Goal: Task Accomplishment & Management: Use online tool/utility

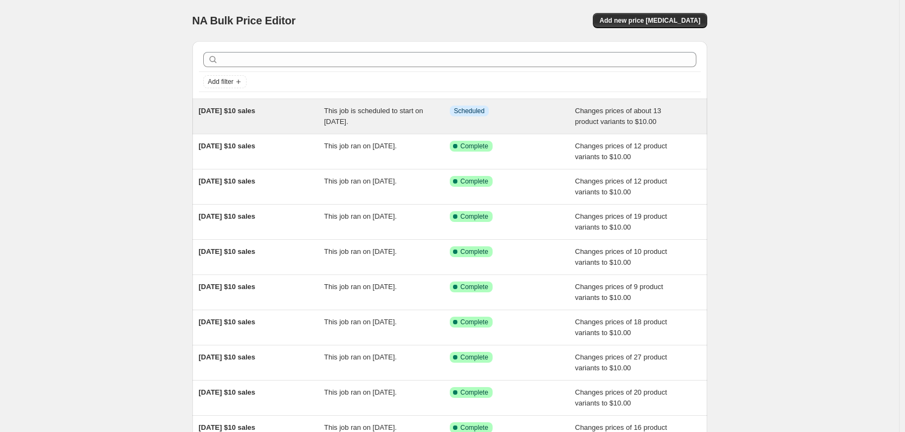
click at [350, 106] on div "This job is scheduled to start on [DATE]." at bounding box center [387, 117] width 126 height 22
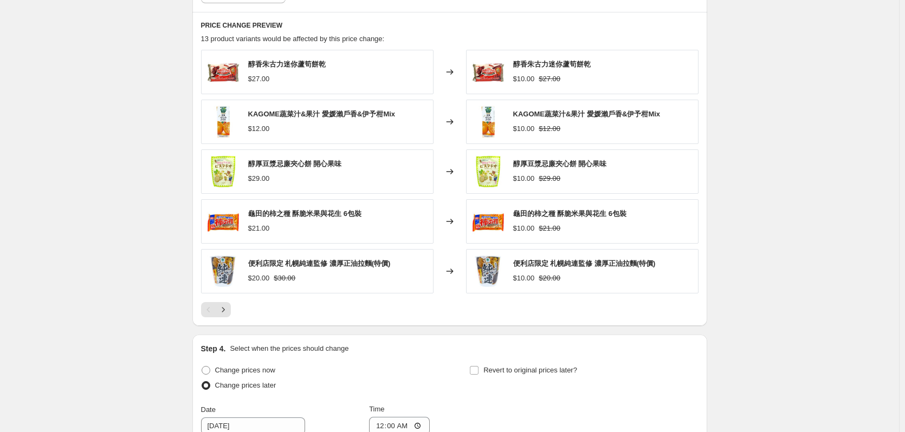
scroll to position [542, 0]
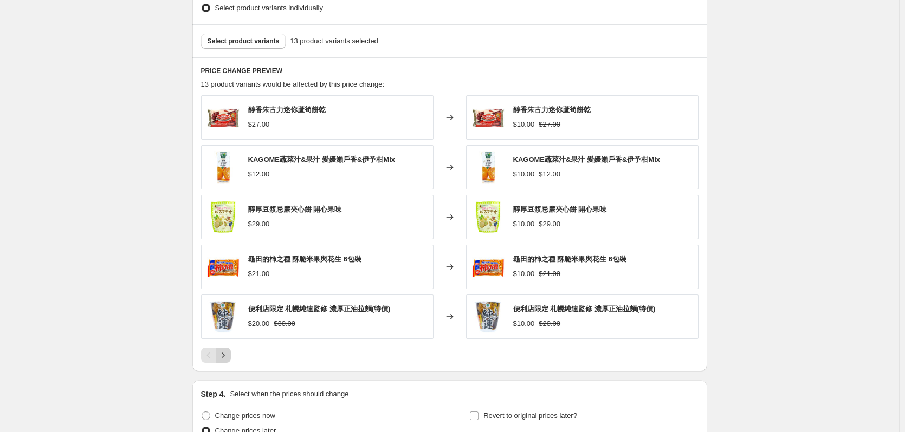
click at [226, 356] on icon "Next" at bounding box center [223, 355] width 11 height 11
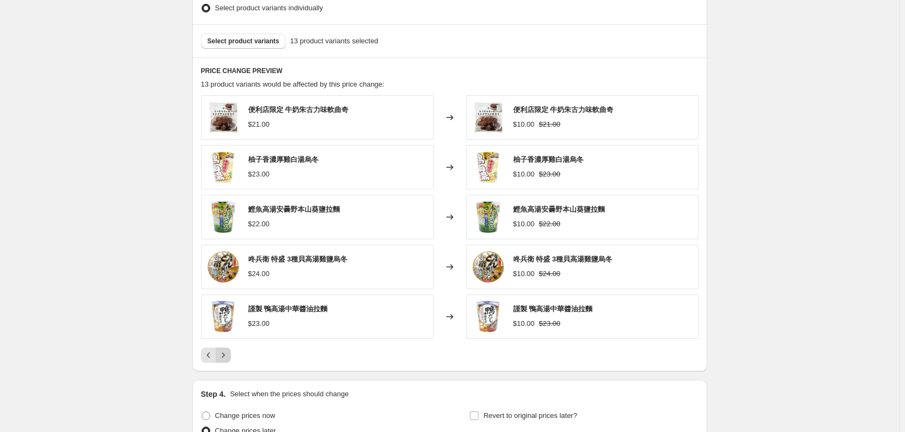
click at [229, 357] on icon "Next" at bounding box center [223, 355] width 11 height 11
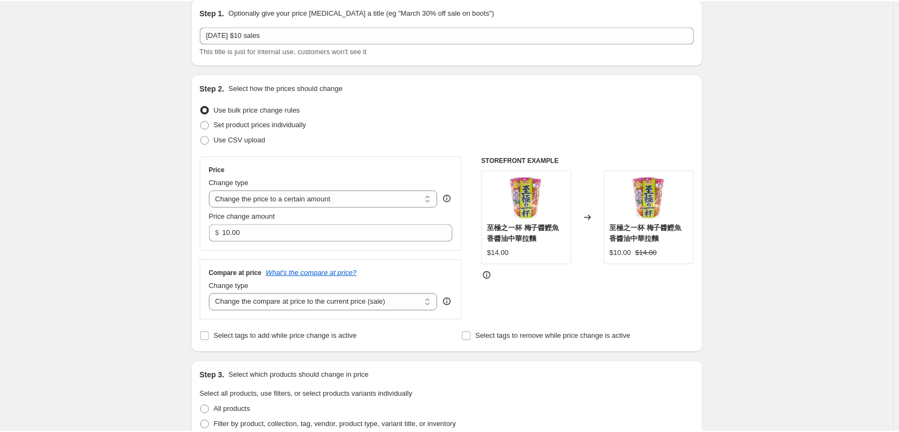
scroll to position [0, 0]
